Goal: Transaction & Acquisition: Download file/media

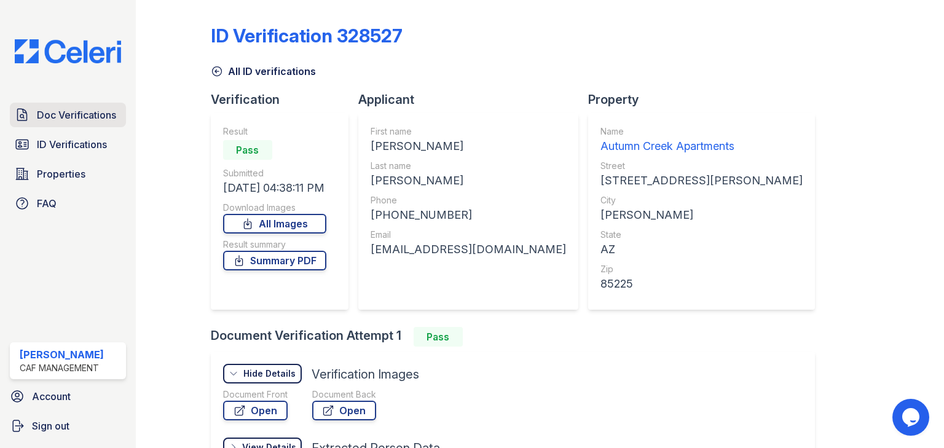
click at [95, 115] on span "Doc Verifications" at bounding box center [76, 114] width 79 height 15
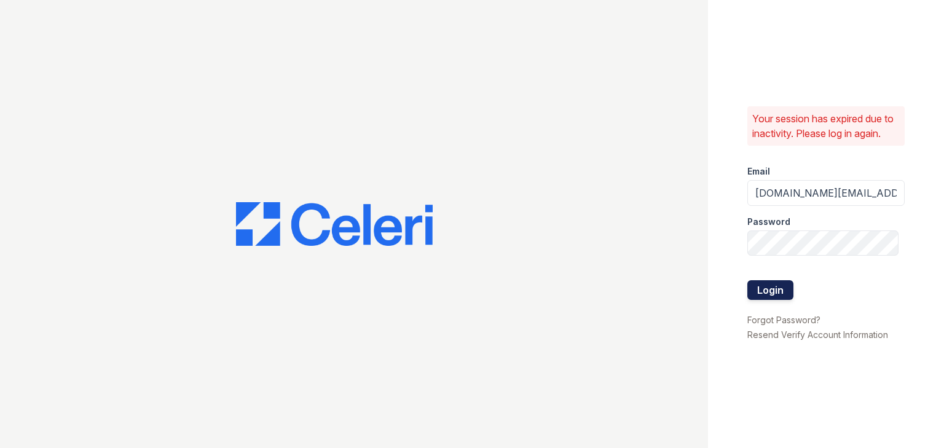
click at [768, 287] on button "Login" at bounding box center [770, 290] width 46 height 20
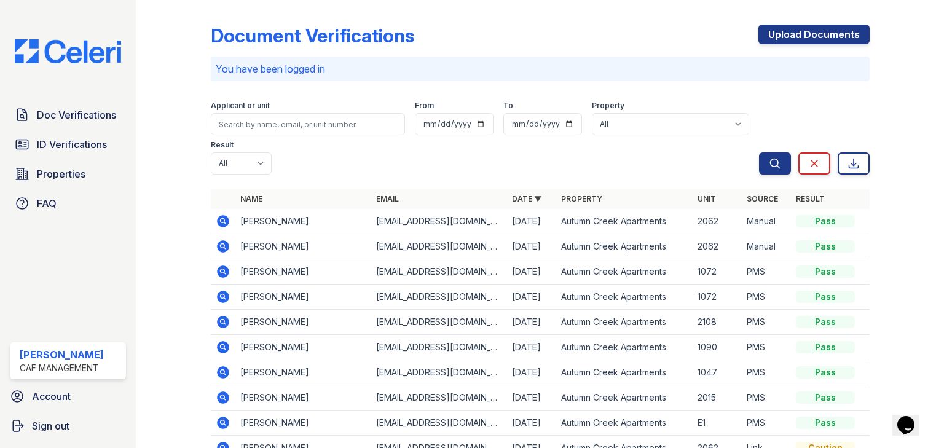
click at [219, 240] on icon at bounding box center [223, 246] width 12 height 12
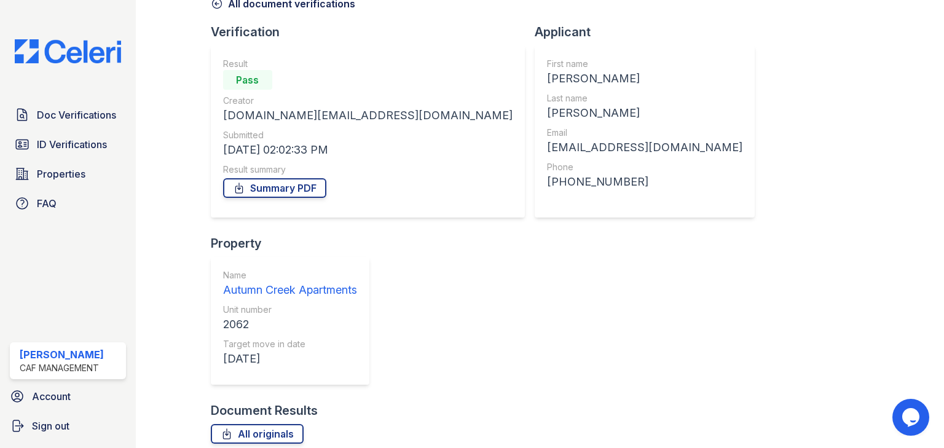
scroll to position [69, 0]
